Goal: Transaction & Acquisition: Purchase product/service

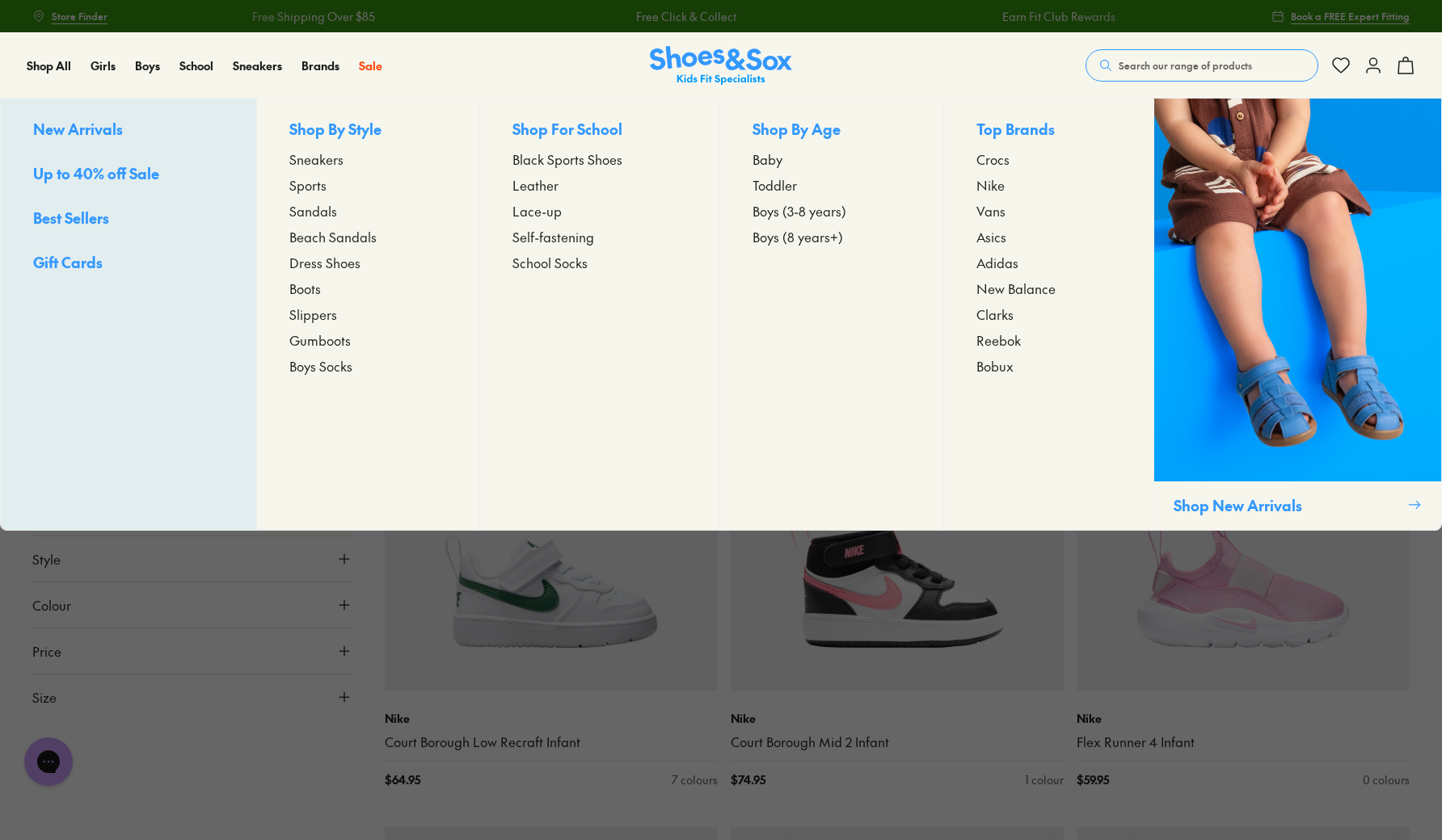
click at [997, 237] on span "Asics" at bounding box center [991, 237] width 30 height 19
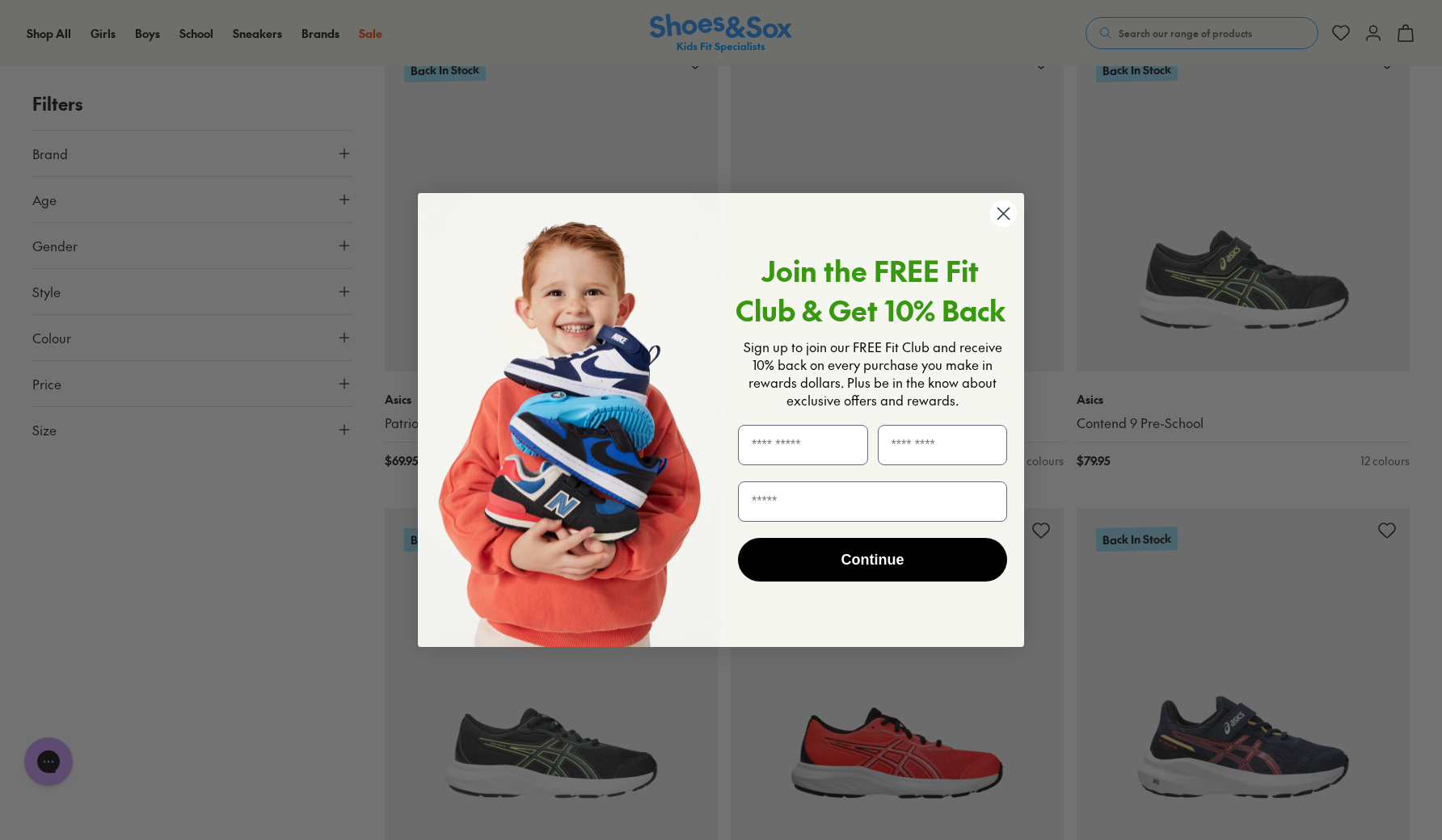
scroll to position [2442, 0]
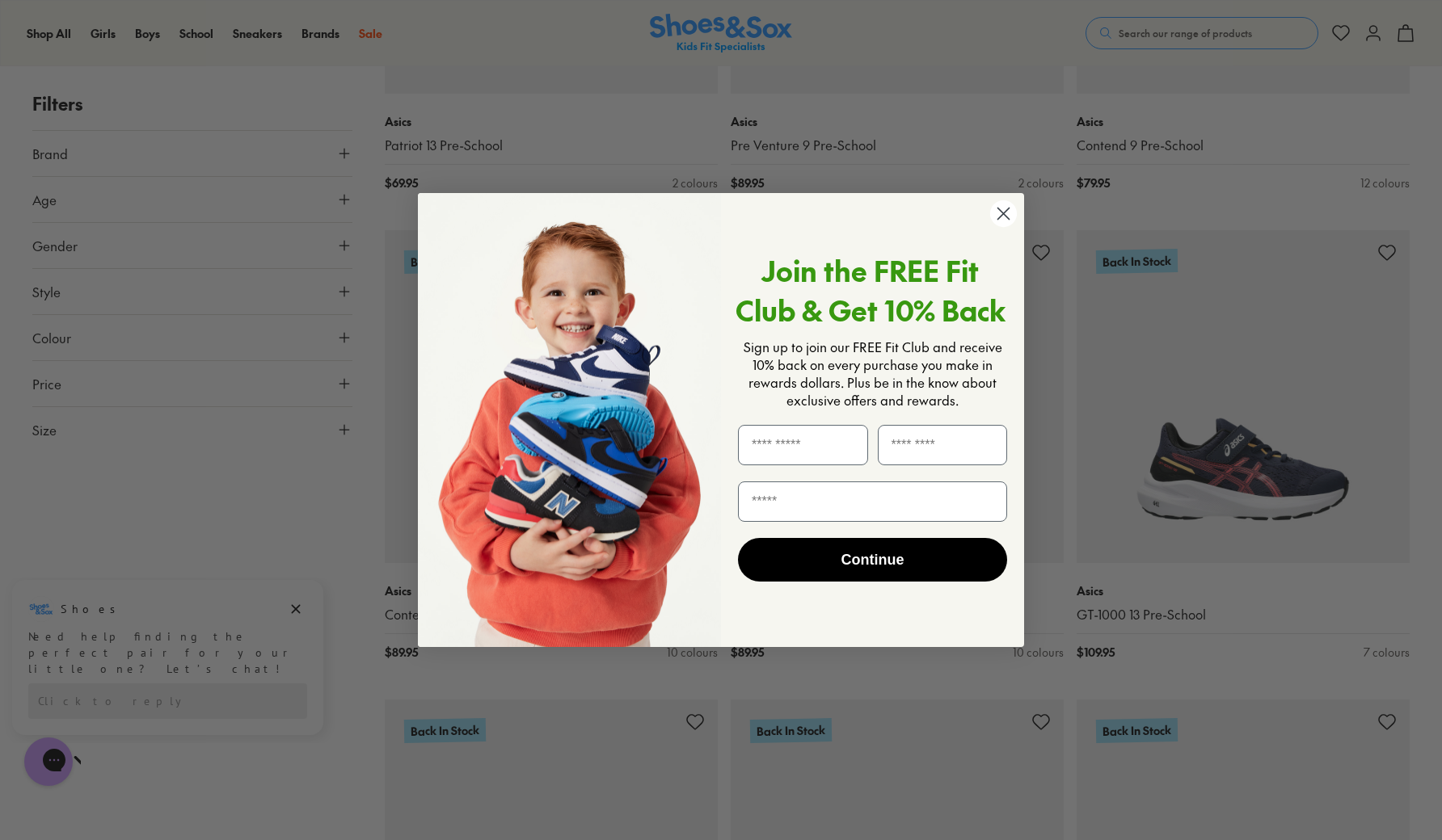
click at [1004, 210] on circle "Close dialog" at bounding box center [1003, 214] width 27 height 27
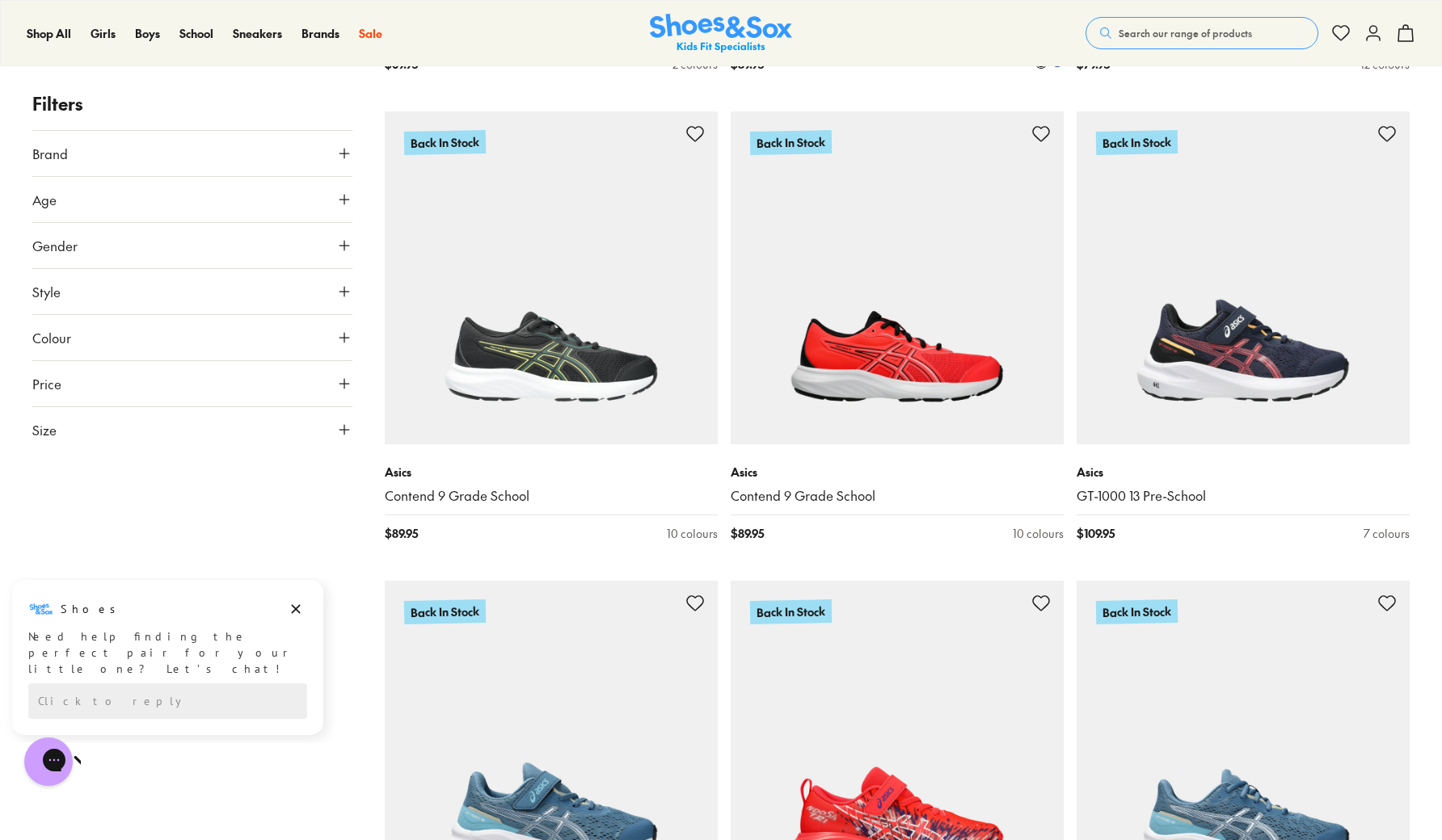
scroll to position [2566, 0]
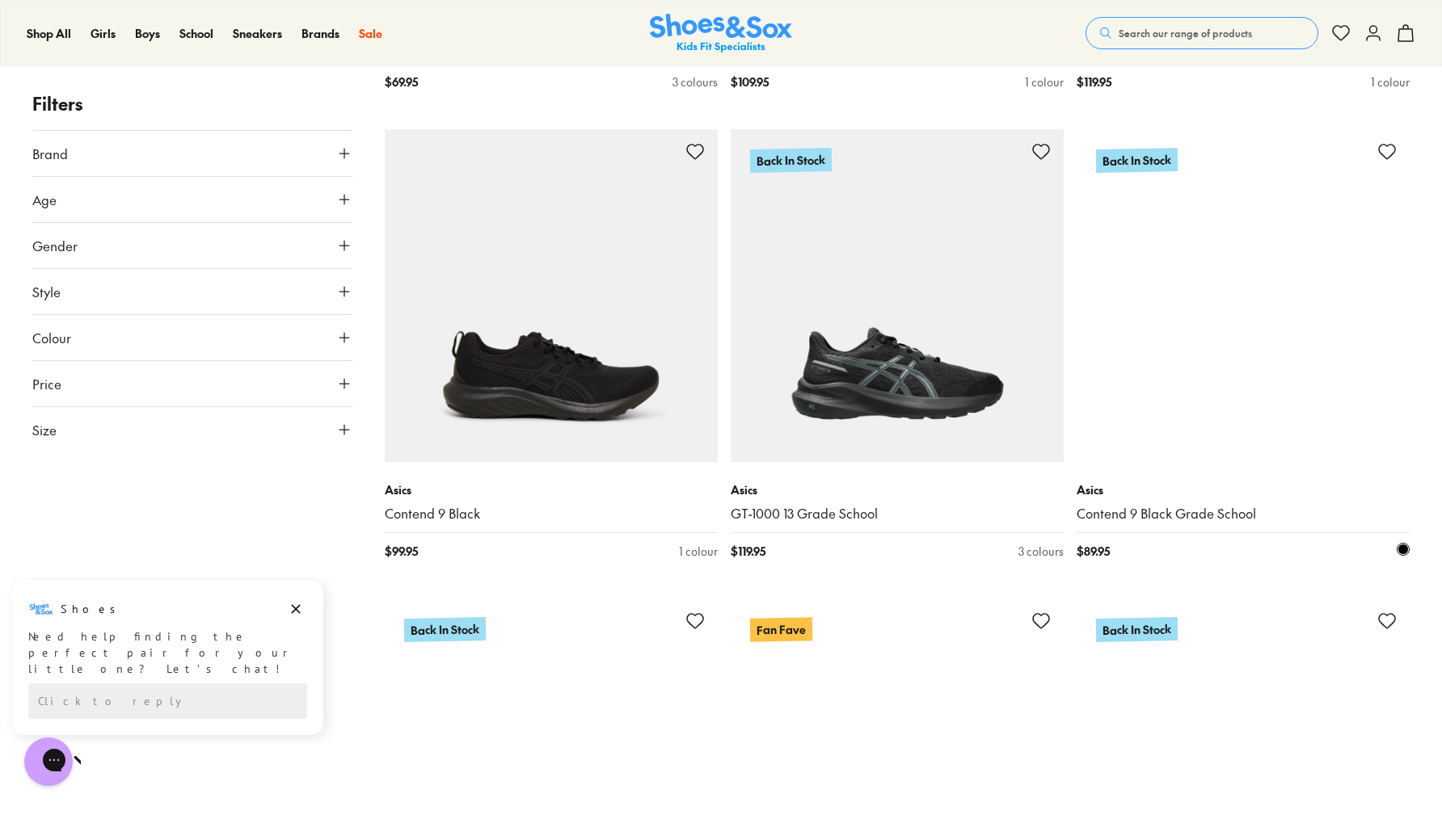
scroll to position [4824, 0]
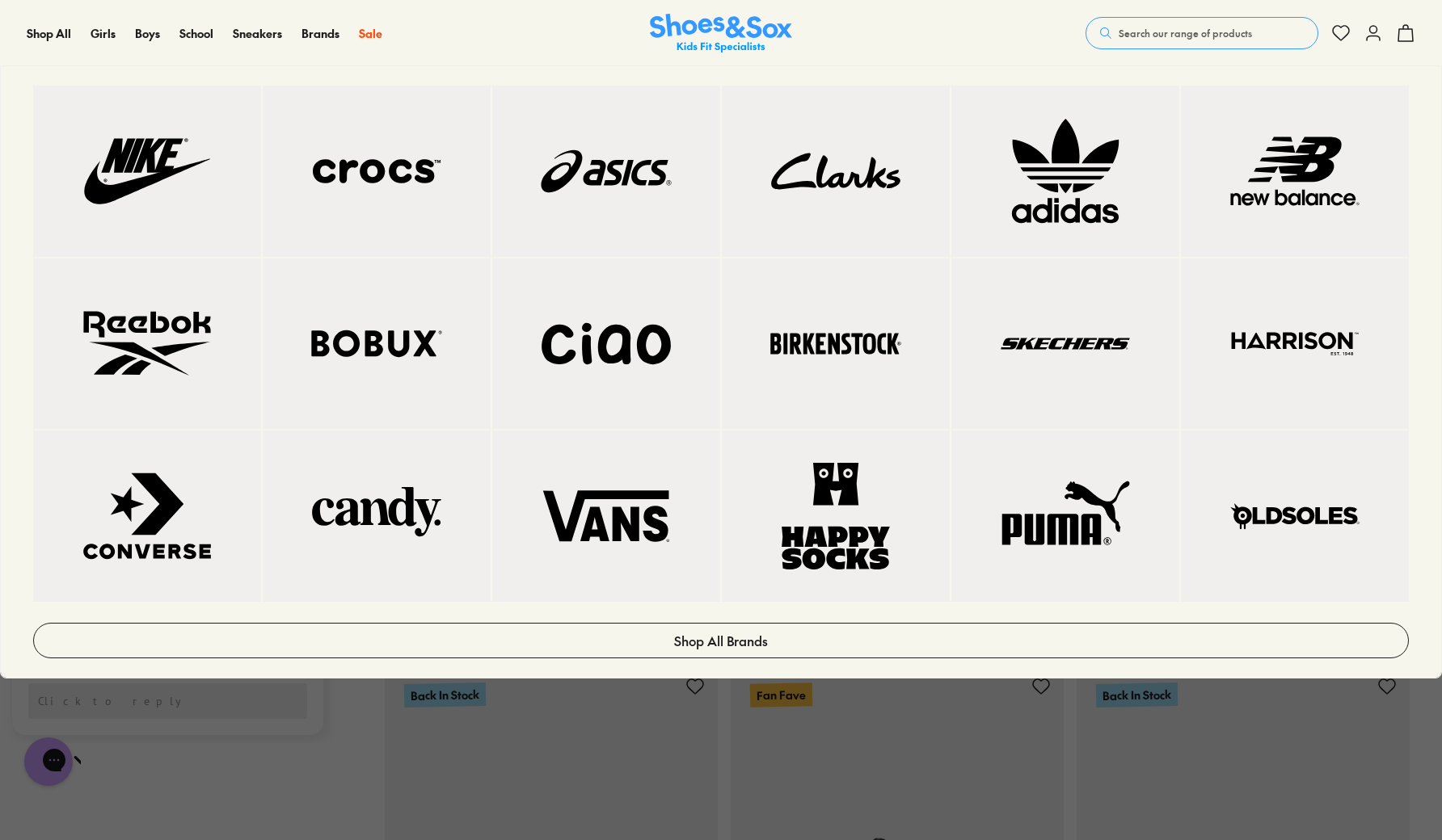
click at [1326, 224] on img at bounding box center [1295, 171] width 164 height 107
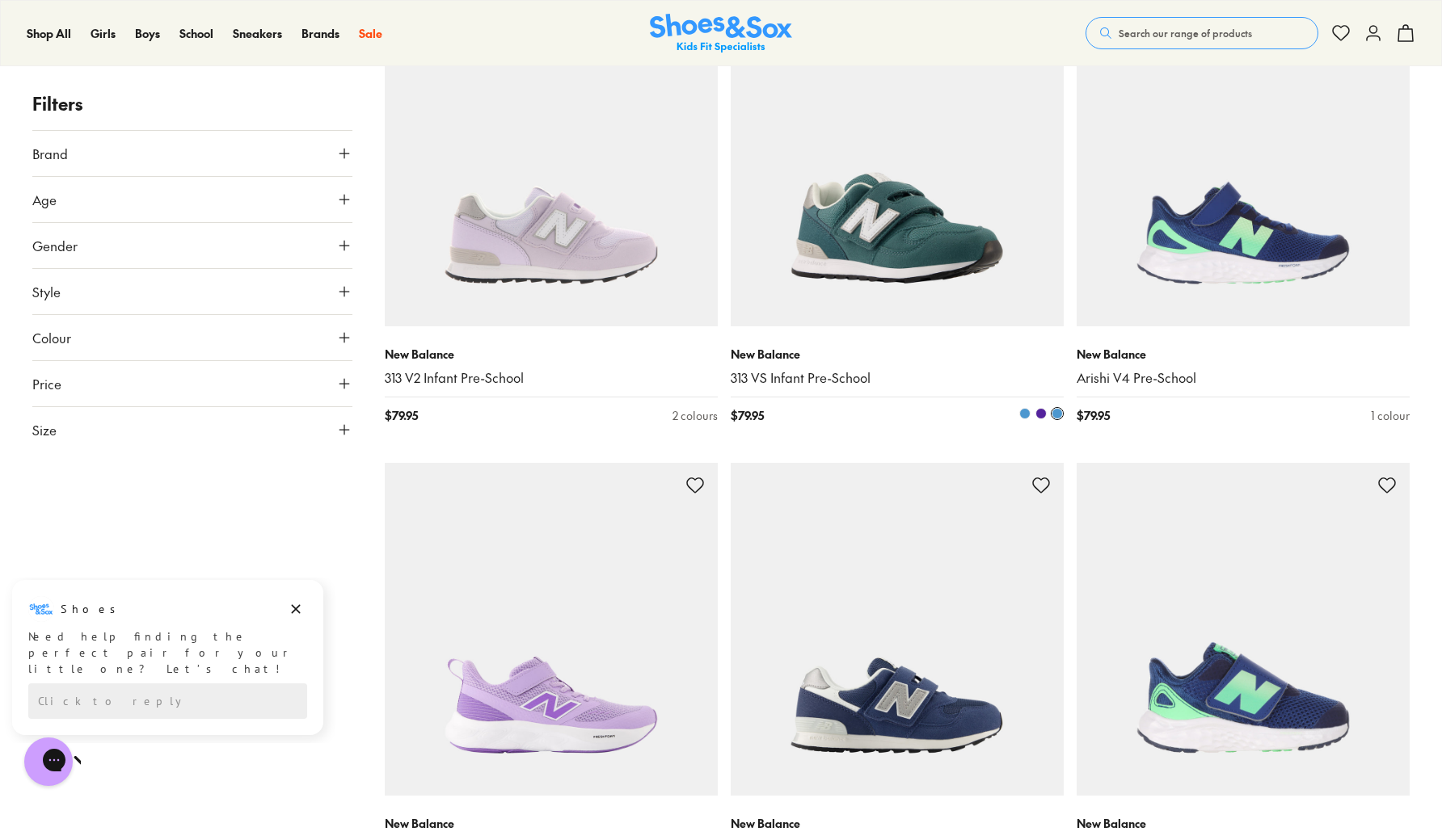
scroll to position [2683, 0]
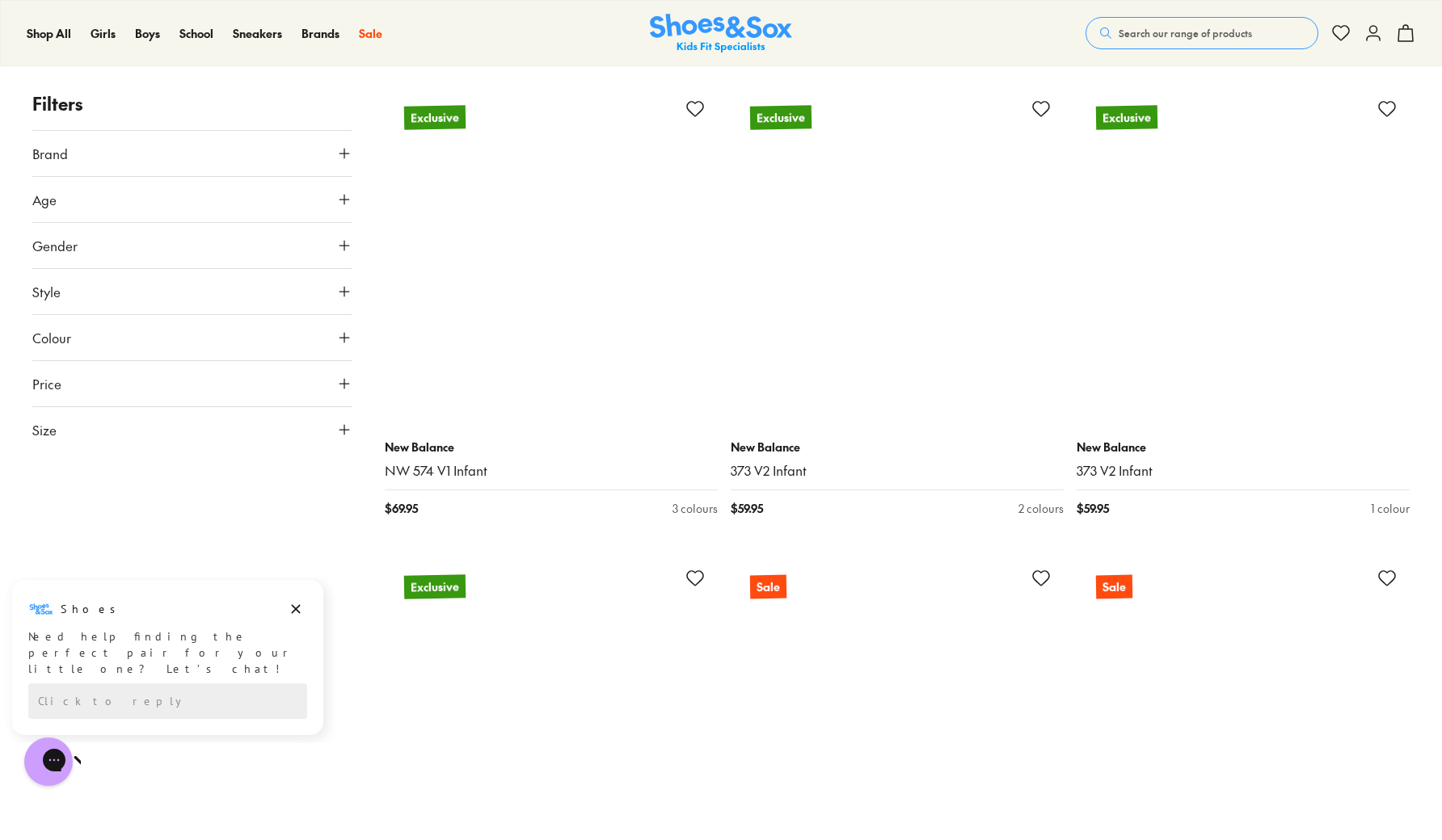
scroll to position [6362, 0]
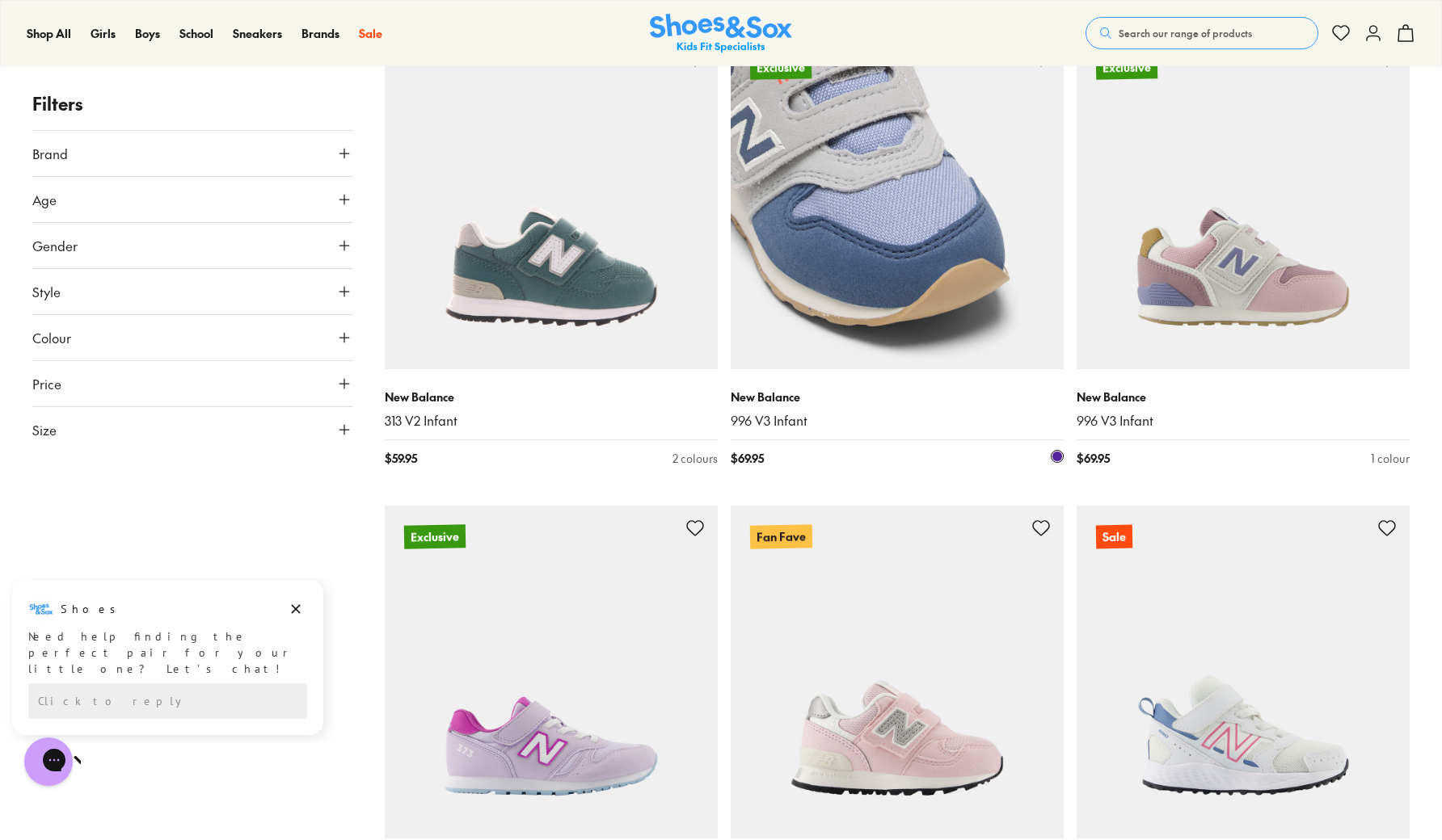
scroll to position [9673, 0]
click at [914, 214] on img at bounding box center [897, 204] width 333 height 333
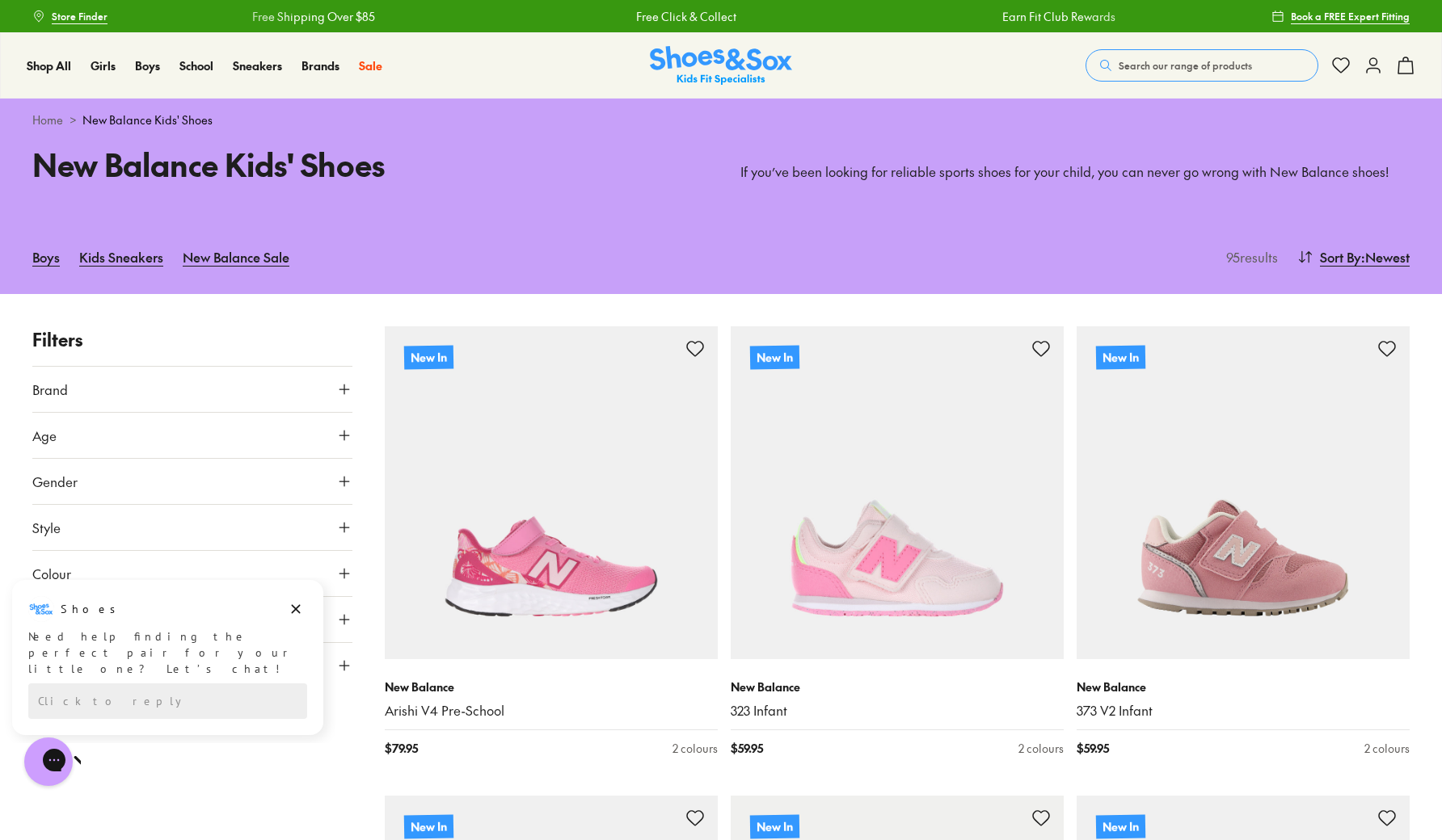
scroll to position [0, 0]
click at [344, 475] on icon at bounding box center [344, 481] width 16 height 16
click at [157, 528] on label "Boys" at bounding box center [152, 528] width 78 height 30
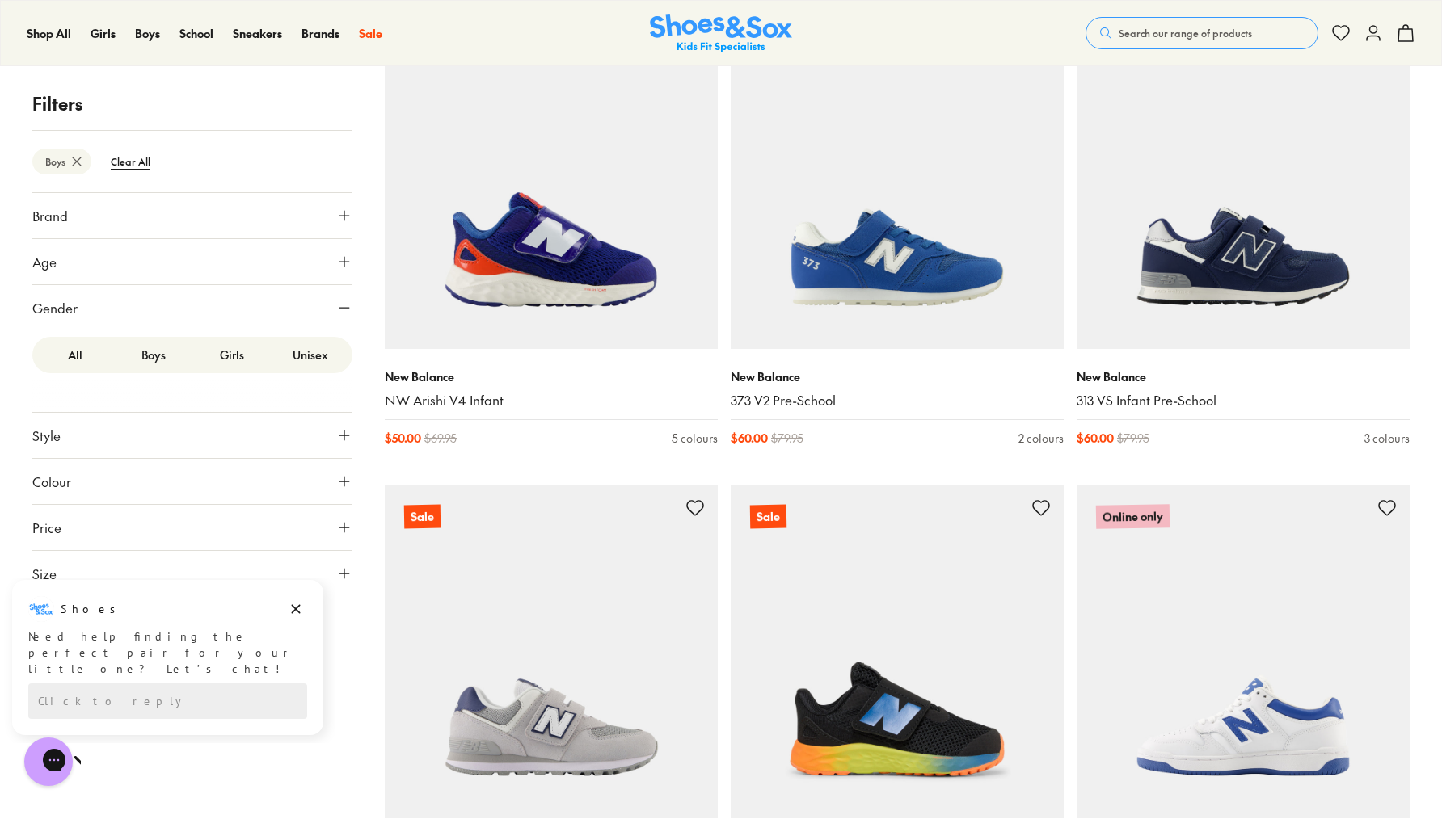
scroll to position [6416, 0]
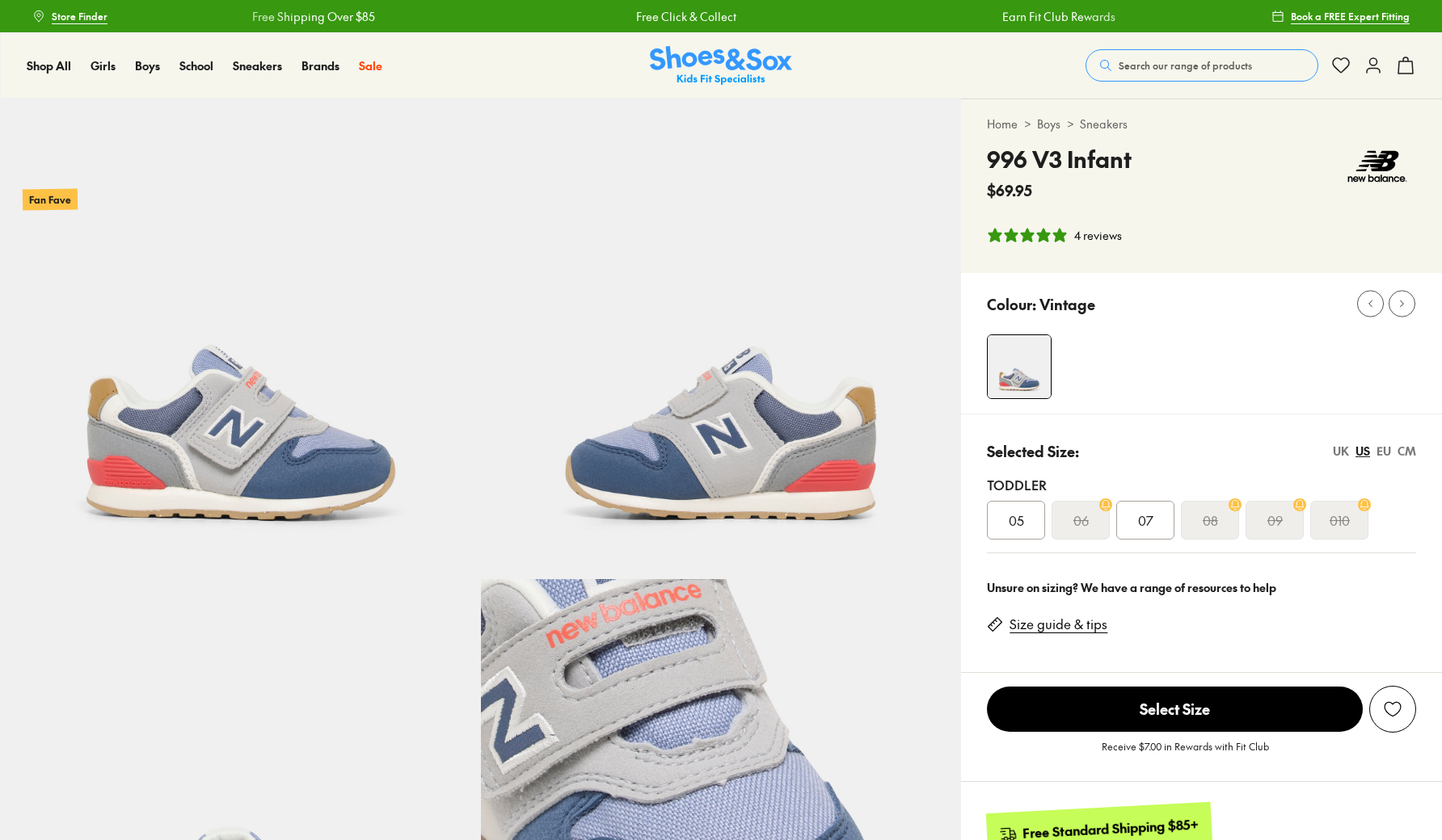
select select "*"
